Goal: Find specific page/section: Find specific page/section

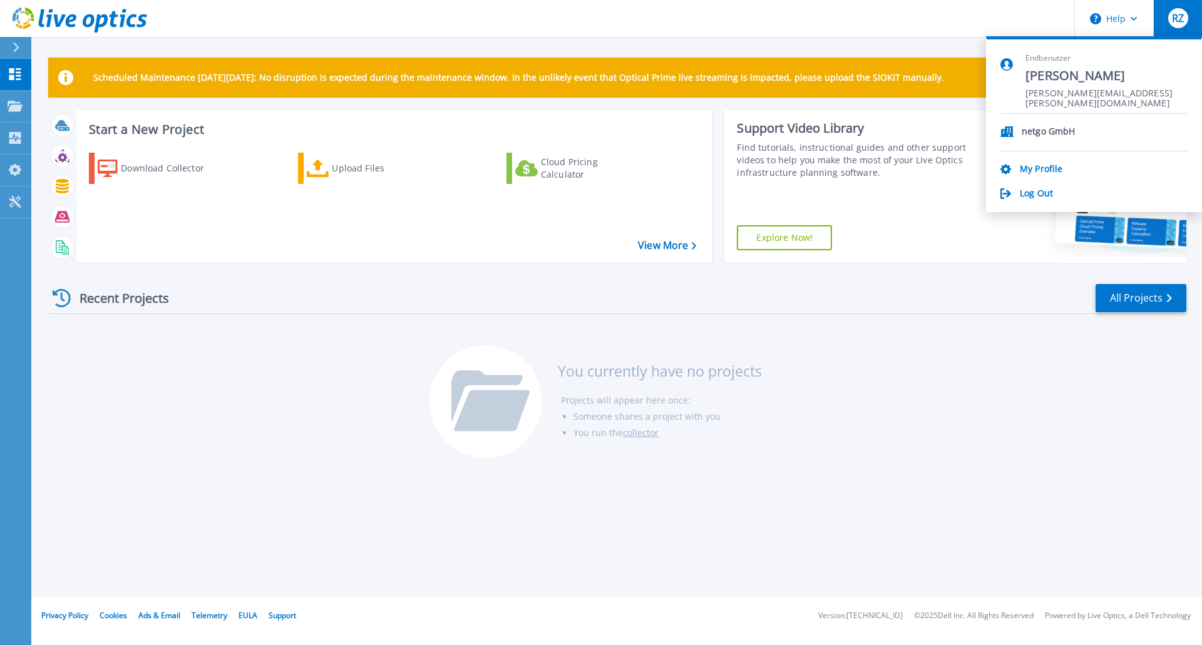
click at [782, 27] on header "Help RZ Endbenutzer [PERSON_NAME] [PERSON_NAME][EMAIL_ADDRESS][PERSON_NAME][DOM…" at bounding box center [601, 19] width 1202 height 38
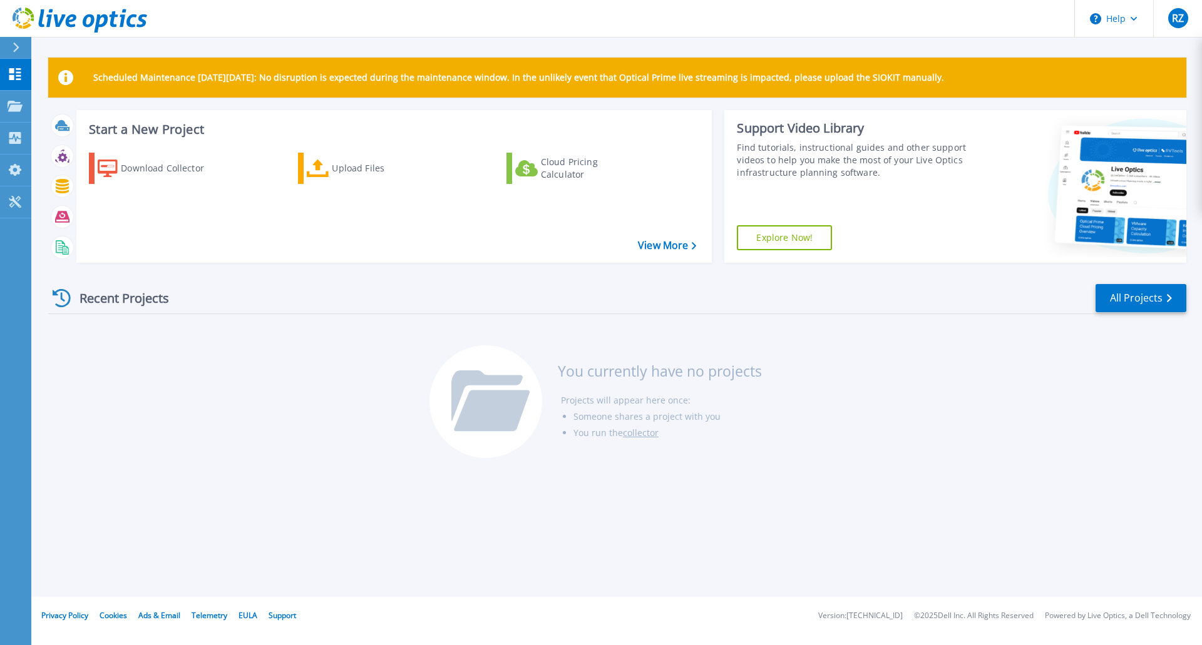
click at [17, 51] on icon at bounding box center [16, 48] width 7 height 10
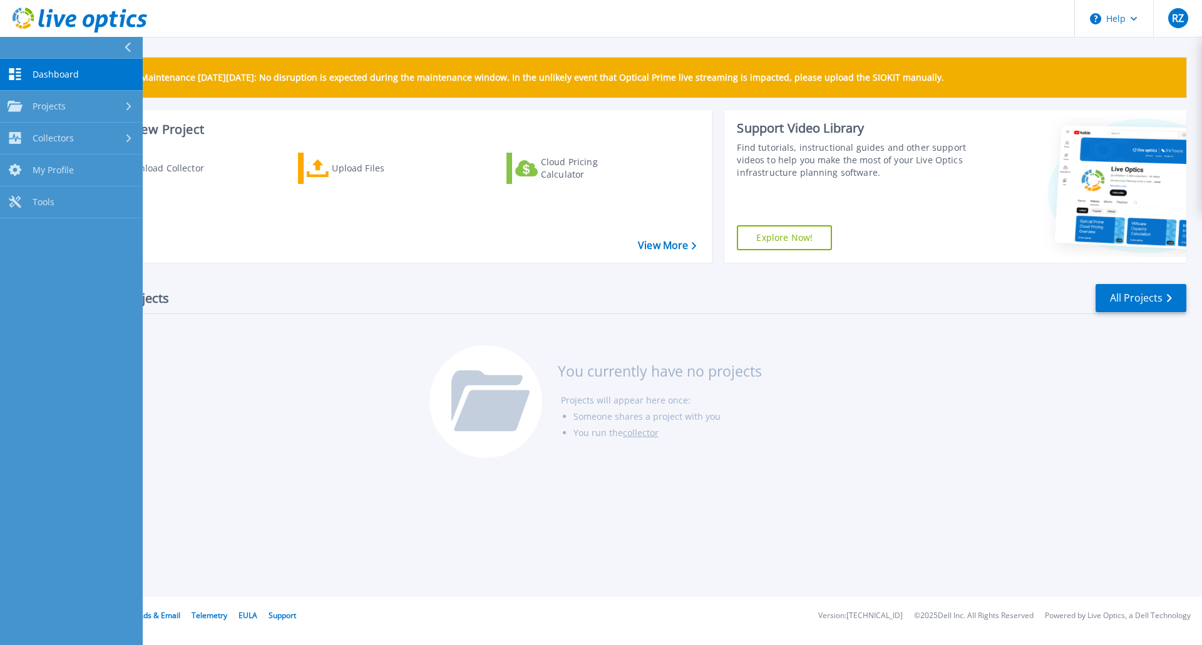
click at [17, 51] on button at bounding box center [71, 48] width 143 height 22
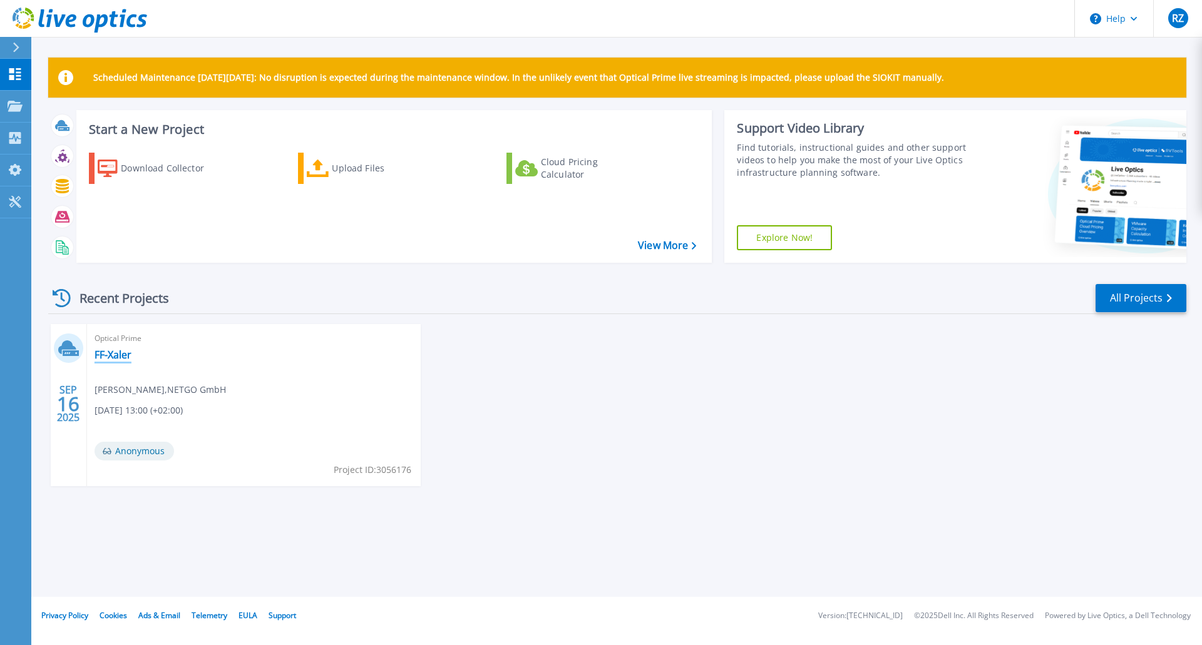
click at [121, 355] on link "FF-Xaler" at bounding box center [113, 355] width 37 height 13
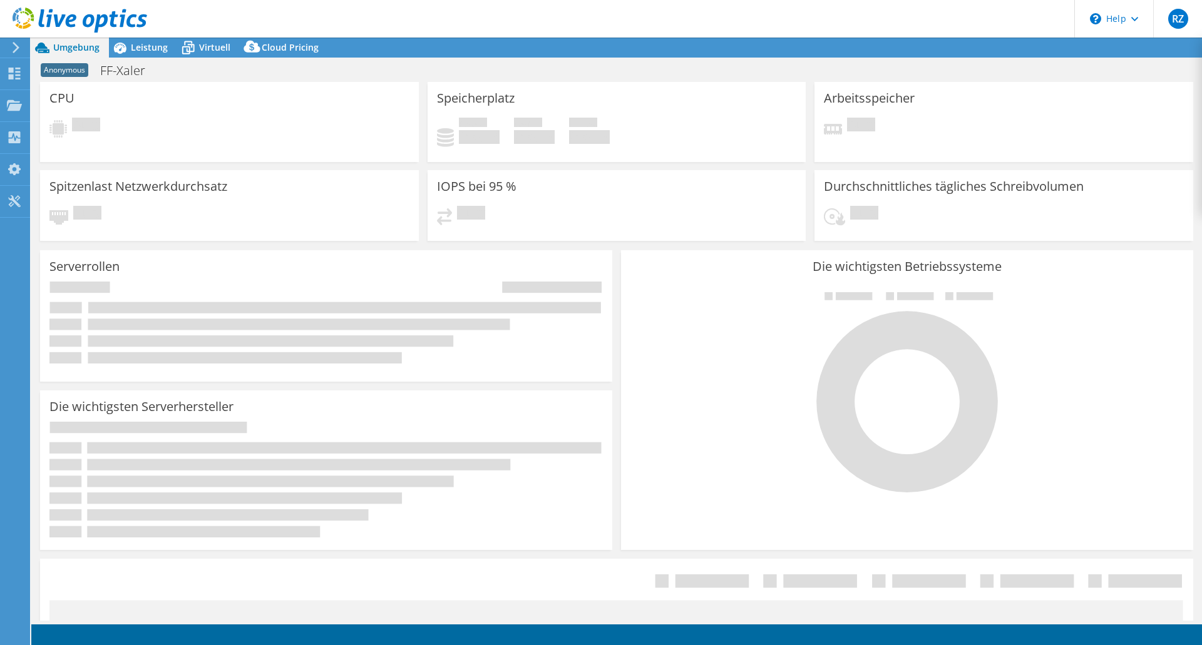
select select "USD"
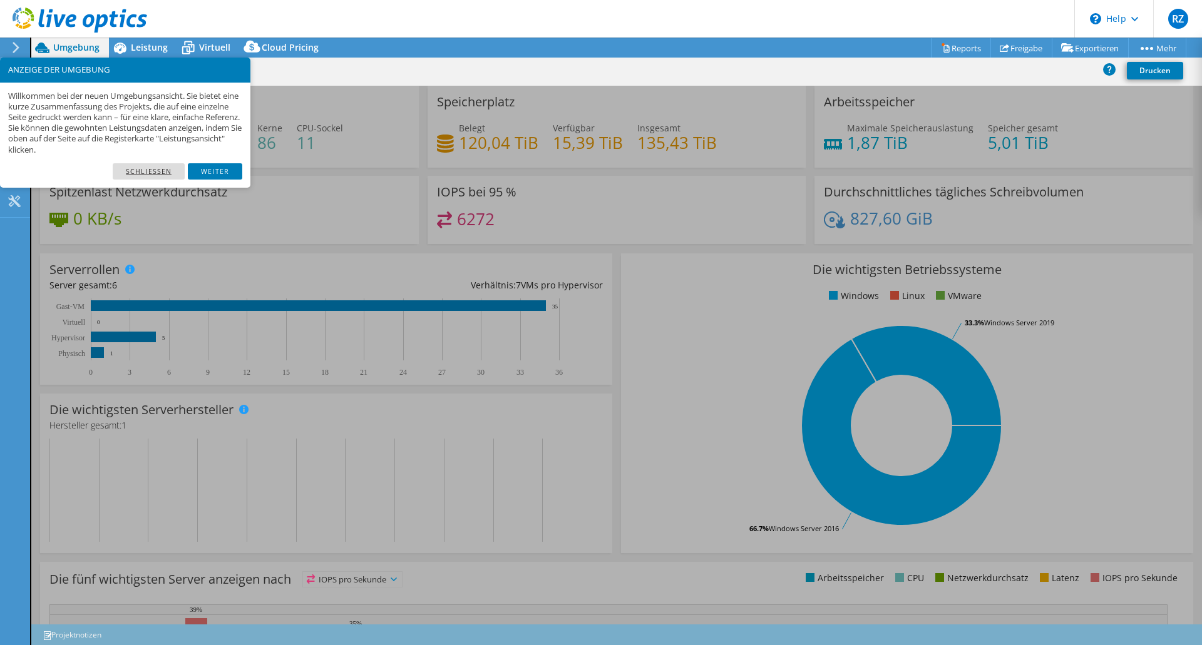
click at [158, 168] on link "Schließen" at bounding box center [149, 171] width 72 height 16
